Goal: Task Accomplishment & Management: Manage account settings

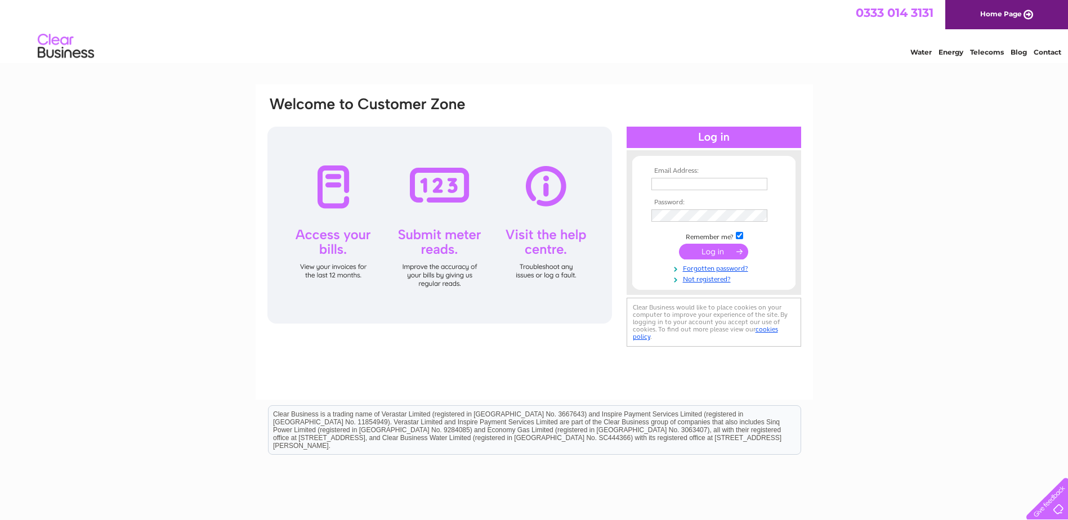
click at [680, 187] on input "text" at bounding box center [709, 184] width 116 height 12
click at [678, 183] on input "text" at bounding box center [709, 185] width 117 height 14
type input "crustycobshopltd@outlook.com"
click at [742, 237] on input "checkbox" at bounding box center [739, 236] width 7 height 7
checkbox input "false"
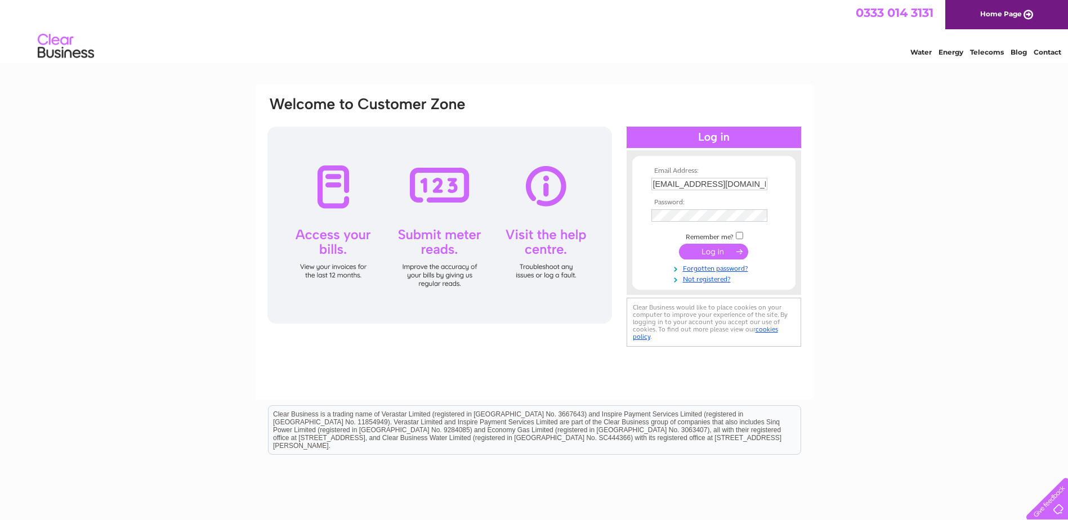
click at [733, 251] on input "submit" at bounding box center [713, 252] width 69 height 16
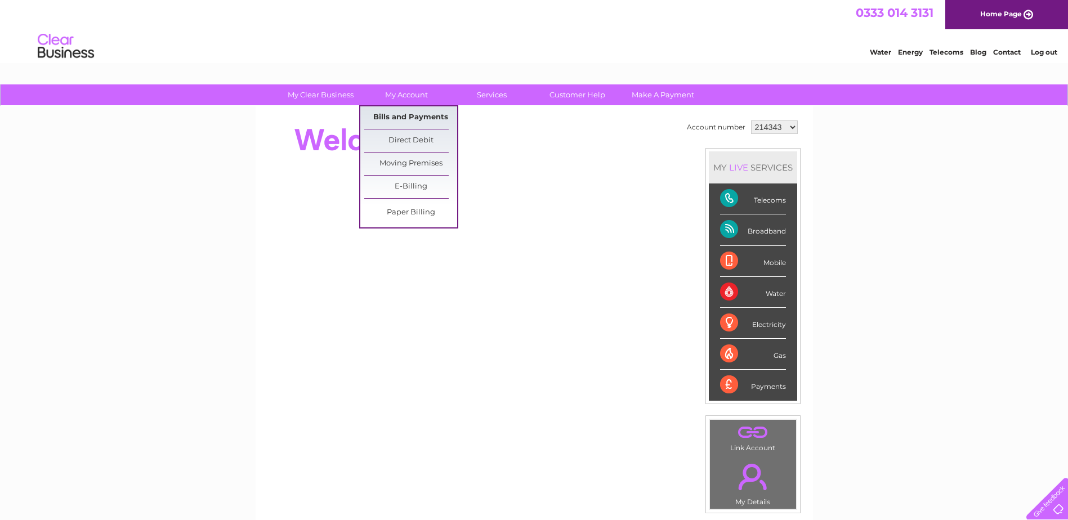
click at [404, 113] on link "Bills and Payments" at bounding box center [410, 117] width 93 height 23
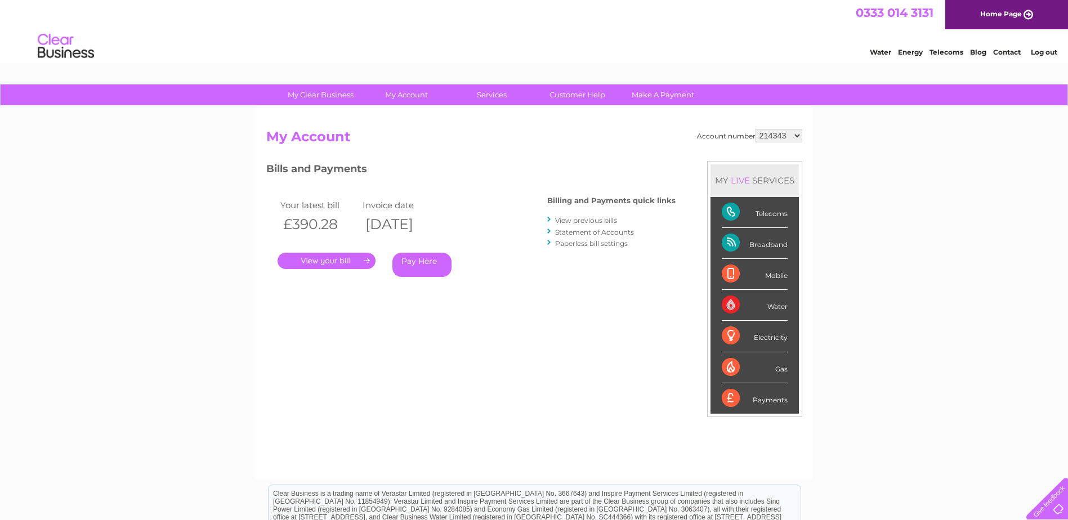
click at [765, 136] on select "214343 1087132" at bounding box center [779, 136] width 47 height 14
select select "1087132"
click at [756, 129] on select "214343 1087132" at bounding box center [779, 136] width 47 height 14
click at [326, 259] on link "." at bounding box center [327, 261] width 98 height 16
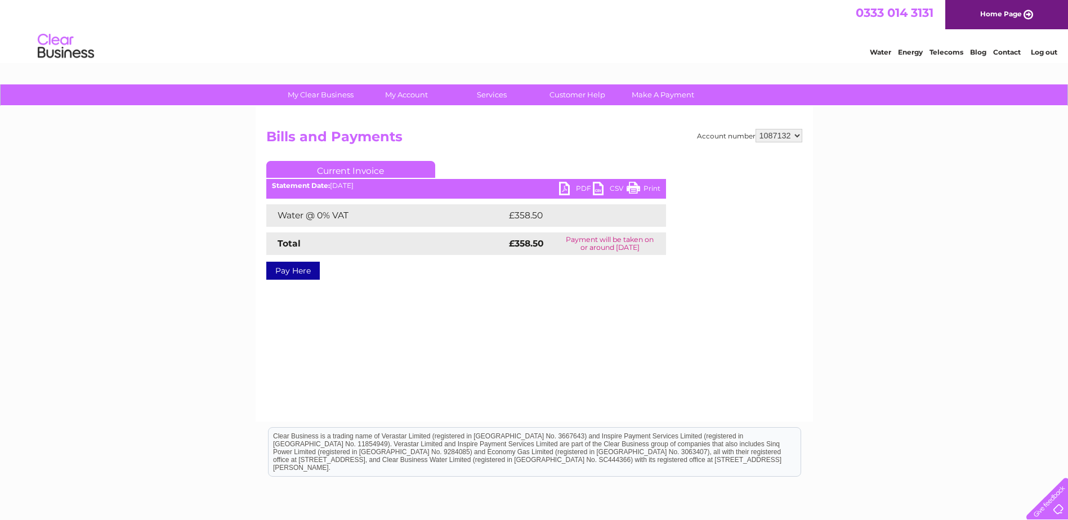
click at [561, 189] on link "PDF" at bounding box center [576, 190] width 34 height 16
click at [1043, 52] on link "Log out" at bounding box center [1044, 52] width 26 height 8
